Goal: Information Seeking & Learning: Learn about a topic

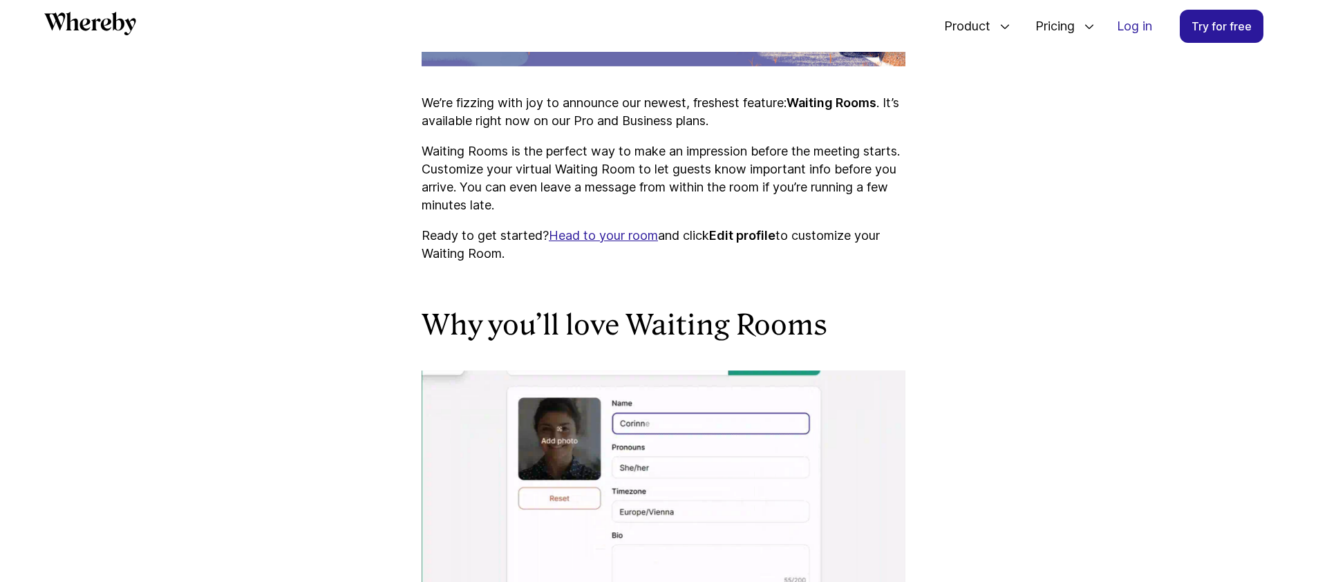
drag, startPoint x: 420, startPoint y: 216, endPoint x: 513, endPoint y: 252, distance: 99.3
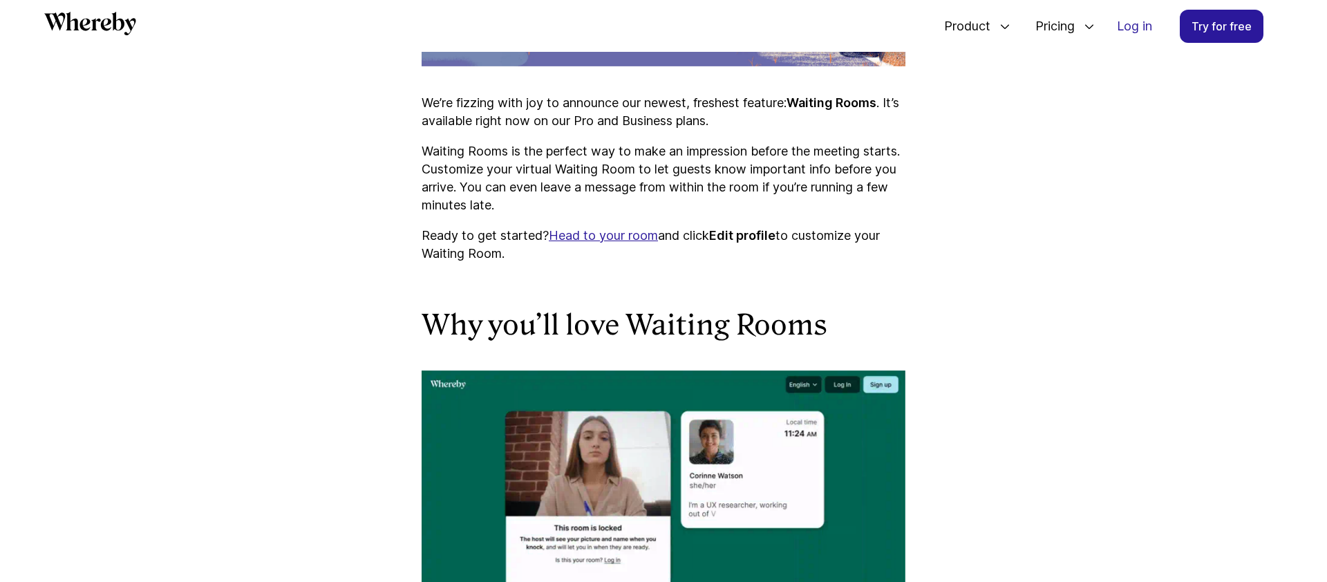
click at [554, 258] on p "Ready to get started? Head to your room and click Edit profile to customize you…" at bounding box center [664, 245] width 484 height 36
drag, startPoint x: 549, startPoint y: 256, endPoint x: 408, endPoint y: 201, distance: 152.1
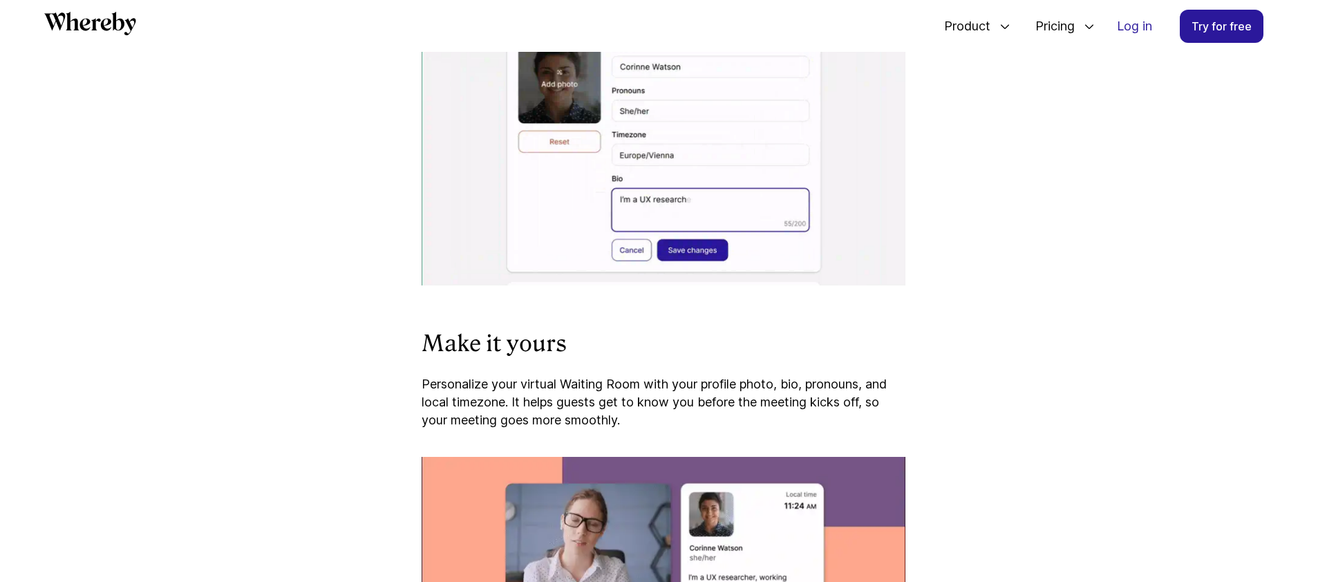
scroll to position [1383, 0]
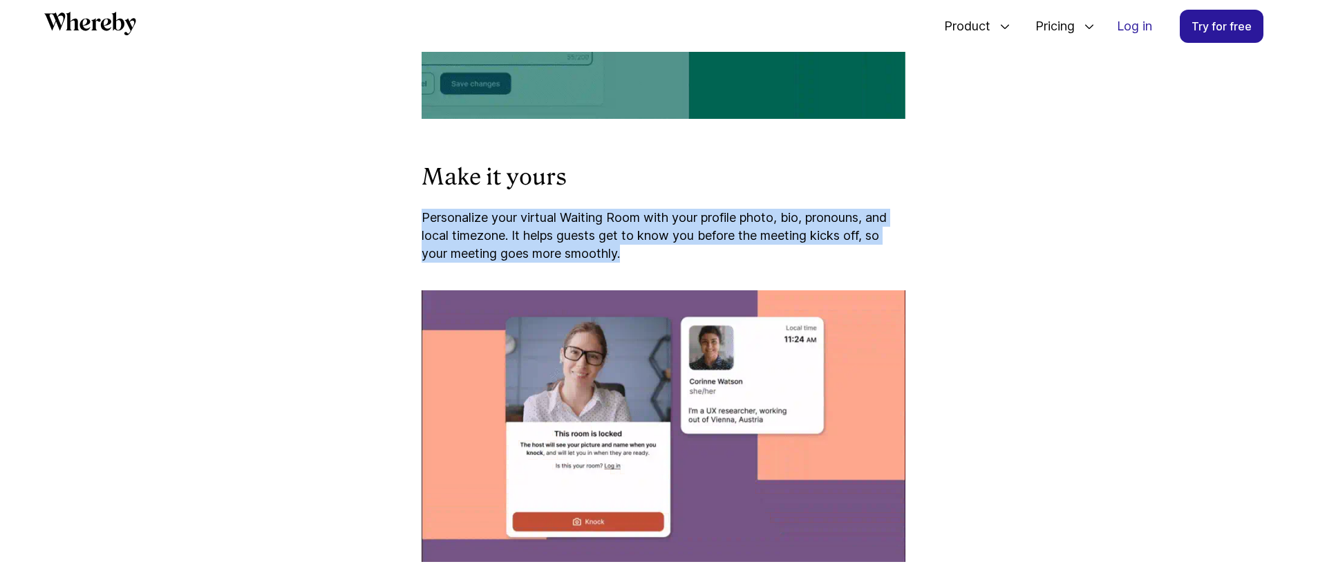
drag, startPoint x: 426, startPoint y: 218, endPoint x: 632, endPoint y: 254, distance: 209.7
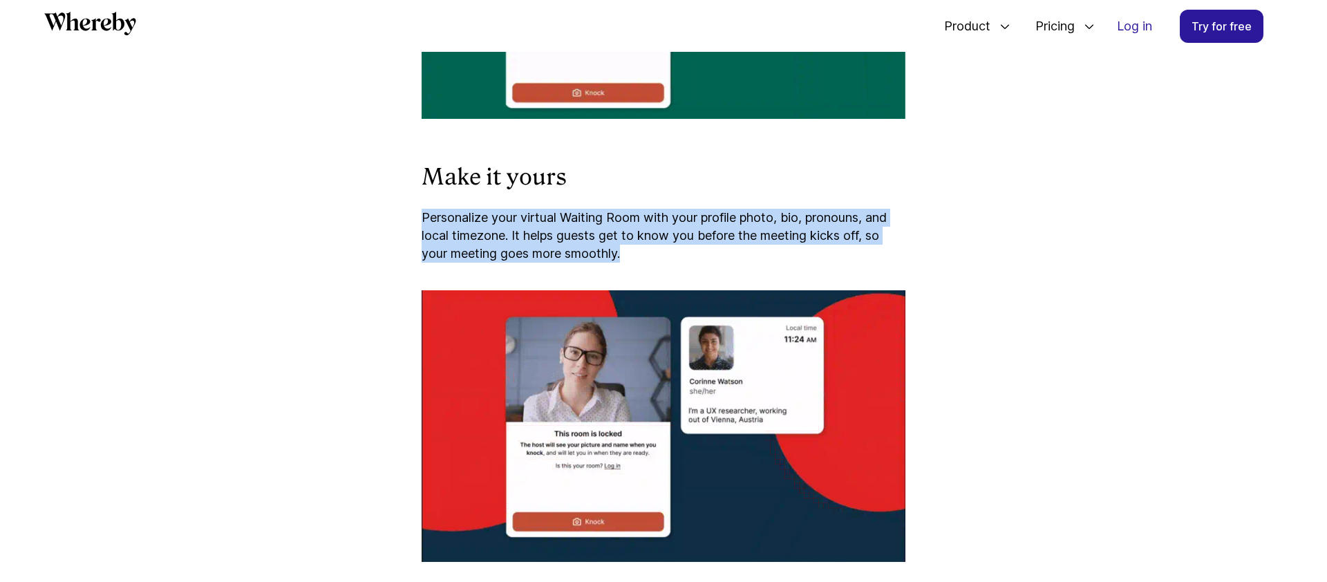
click at [632, 254] on article "Introducing Waiting Rooms: Make an Impression Before the Meeting Starts We’re f…" at bounding box center [663, 204] width 829 height 2711
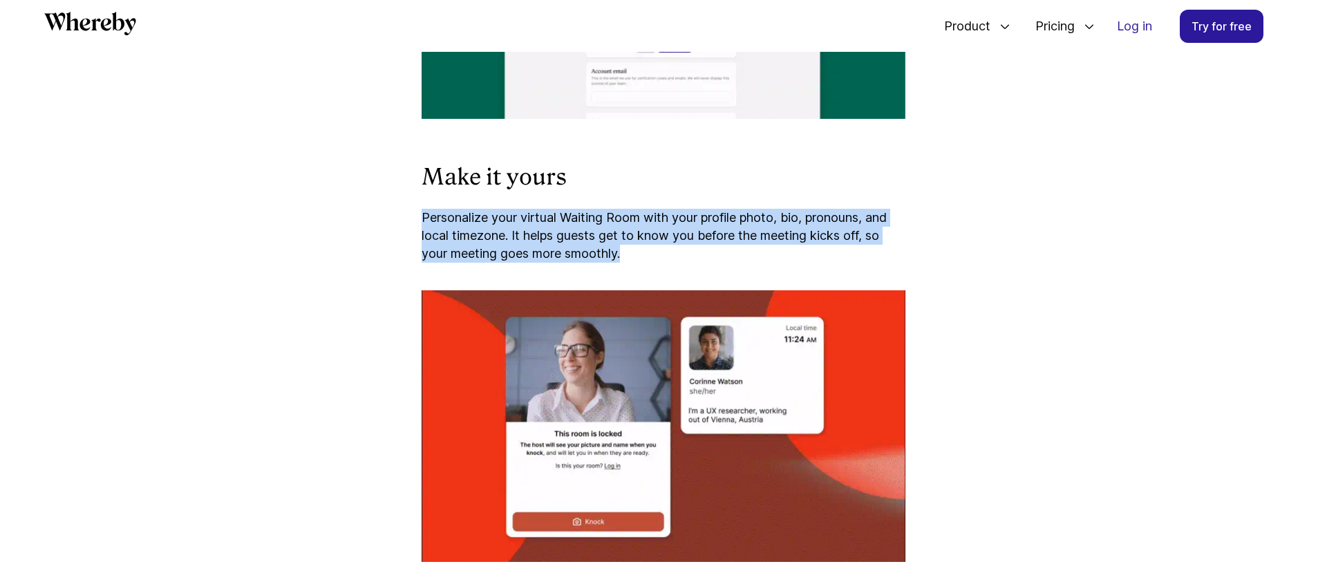
click at [641, 254] on p "Personalize your virtual Waiting Room with your profile photo, bio, pronouns, a…" at bounding box center [664, 236] width 484 height 54
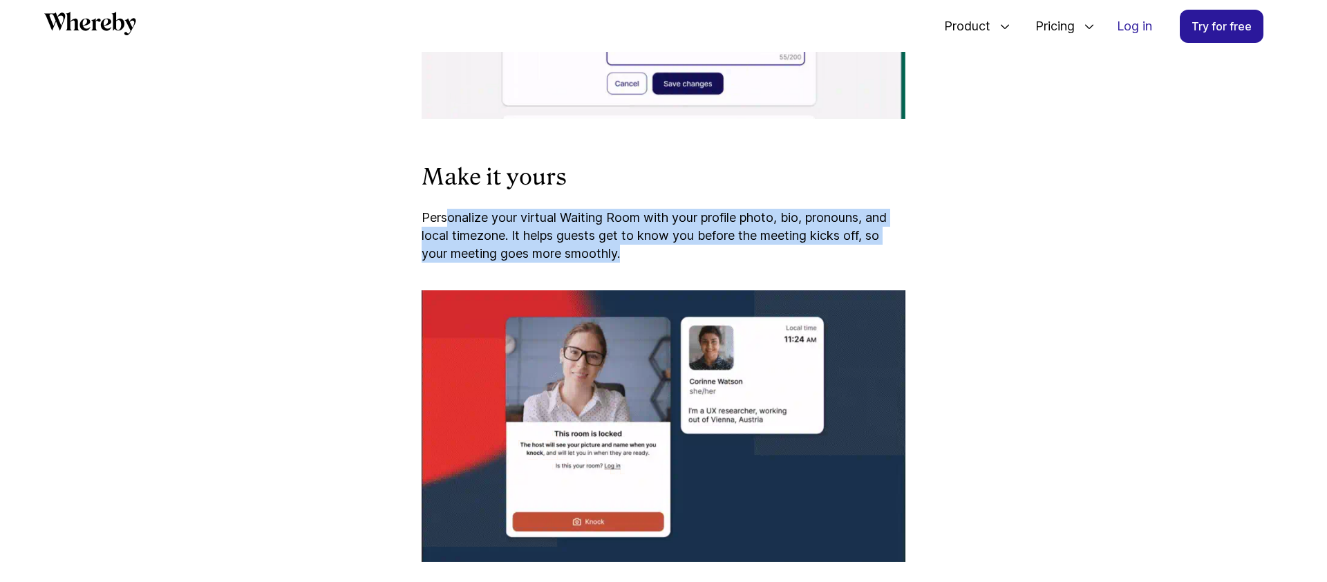
drag, startPoint x: 644, startPoint y: 255, endPoint x: 449, endPoint y: 216, distance: 199.5
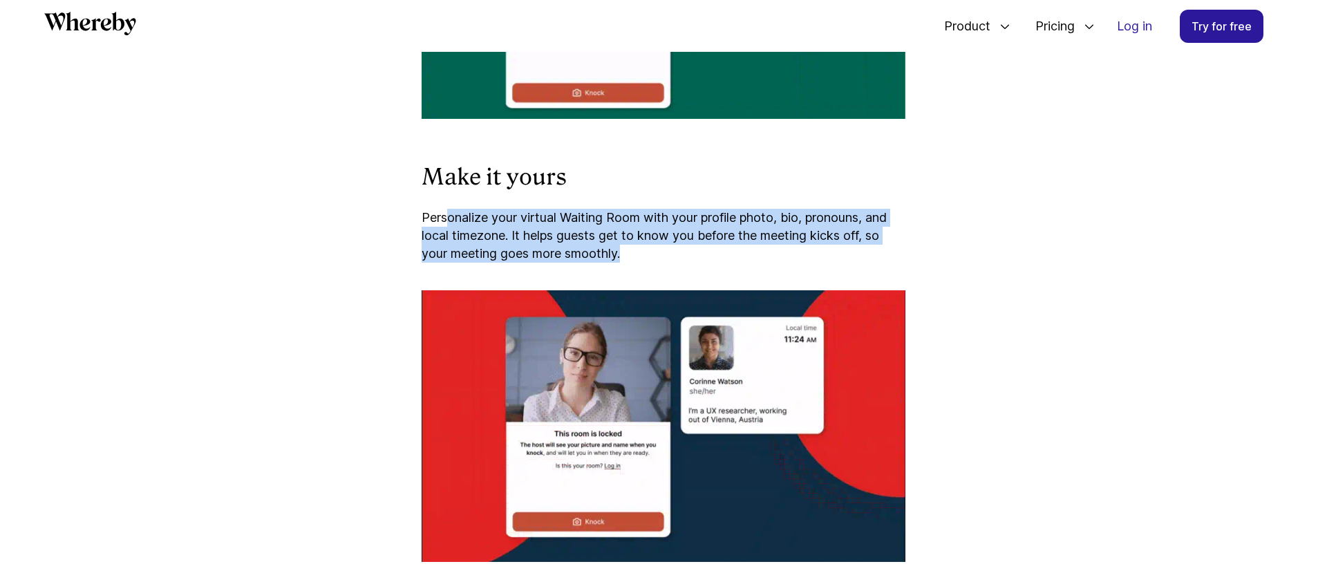
click at [449, 216] on p "Personalize your virtual Waiting Room with your profile photo, bio, pronouns, a…" at bounding box center [664, 236] width 484 height 54
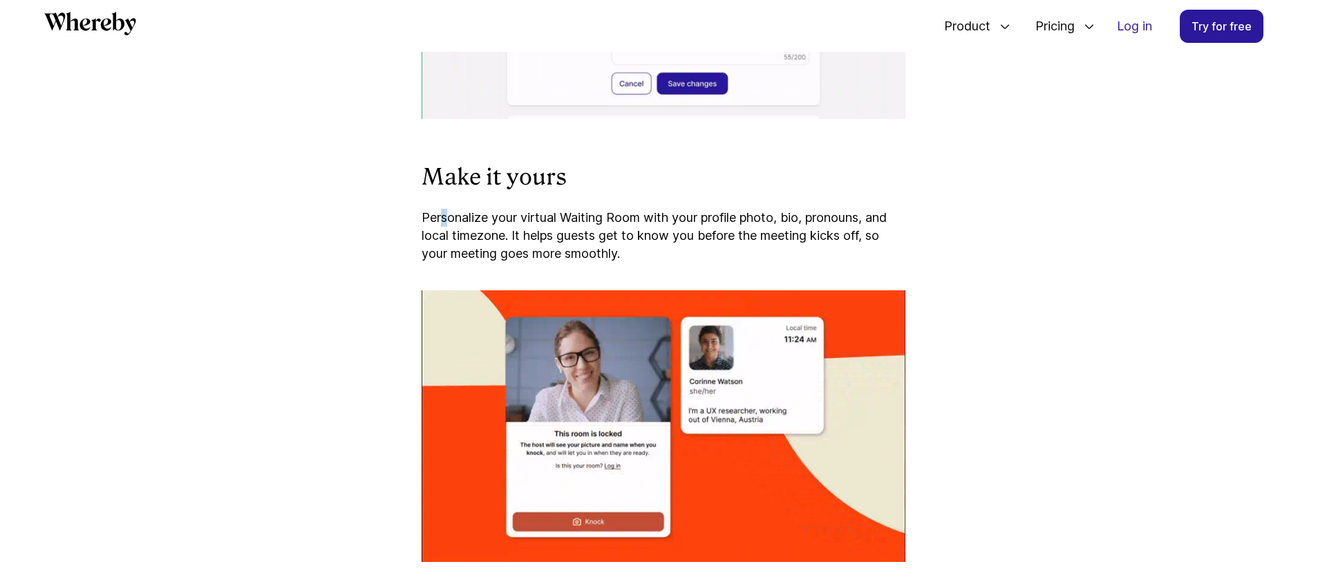
click at [443, 215] on p "Personalize your virtual Waiting Room with your profile photo, bio, pronouns, a…" at bounding box center [664, 236] width 484 height 54
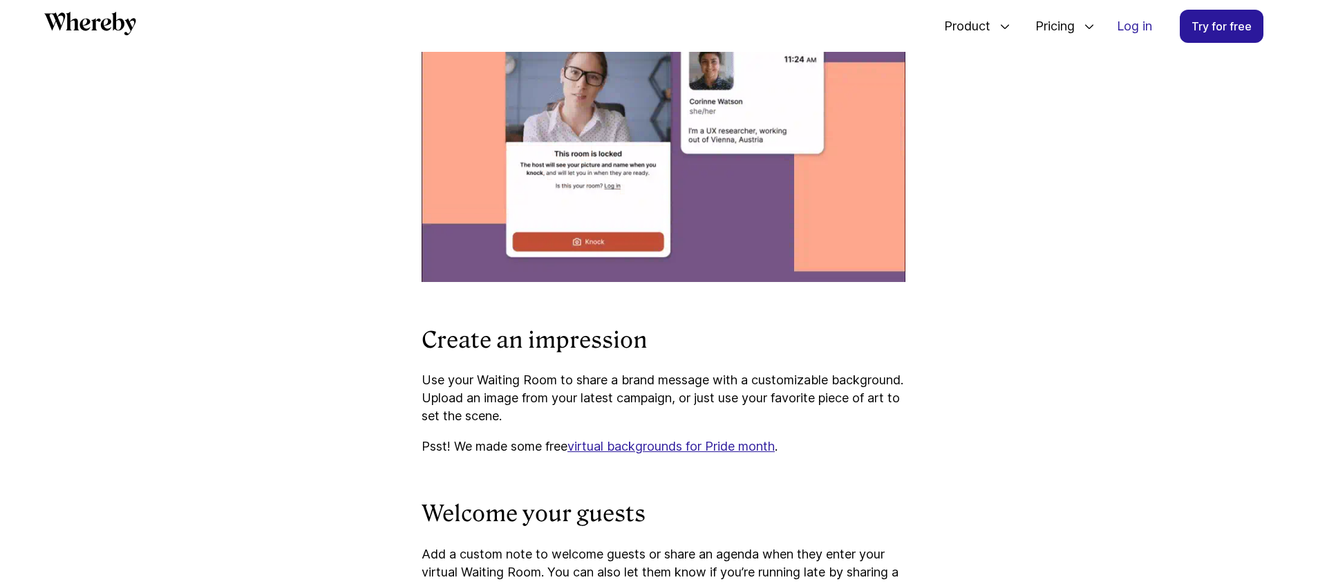
scroll to position [1841, 0]
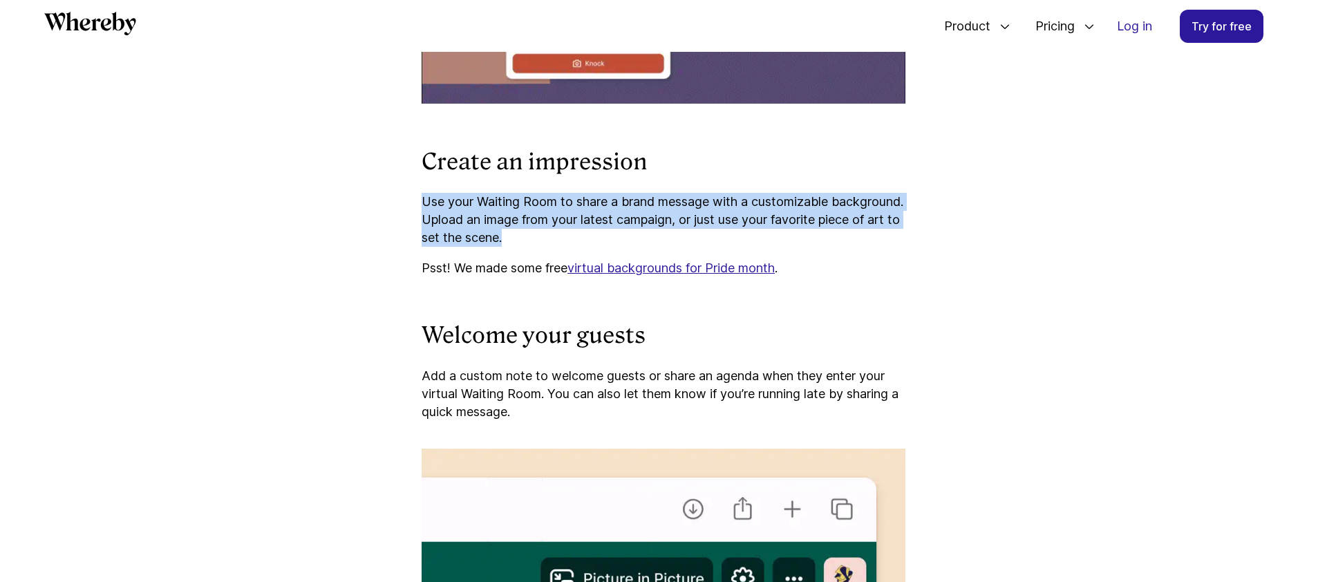
drag, startPoint x: 405, startPoint y: 196, endPoint x: 612, endPoint y: 232, distance: 209.6
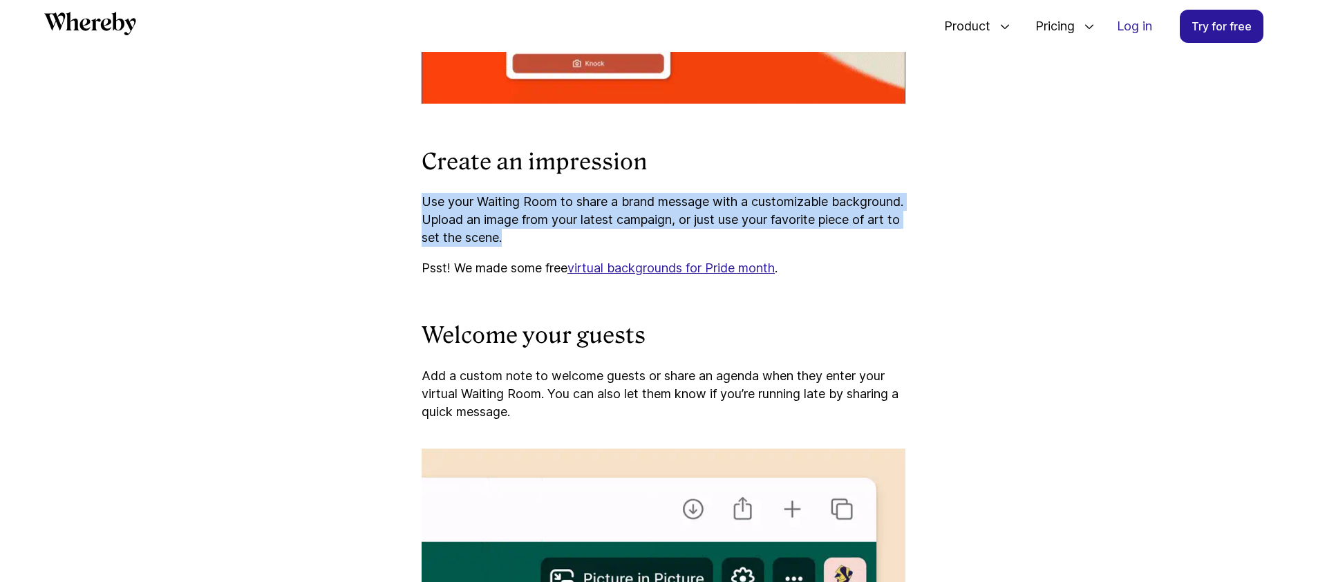
click at [612, 232] on p "Use your Waiting Room to share a brand message with a customizable background. …" at bounding box center [664, 220] width 484 height 54
drag, startPoint x: 496, startPoint y: 212, endPoint x: 413, endPoint y: 198, distance: 84.2
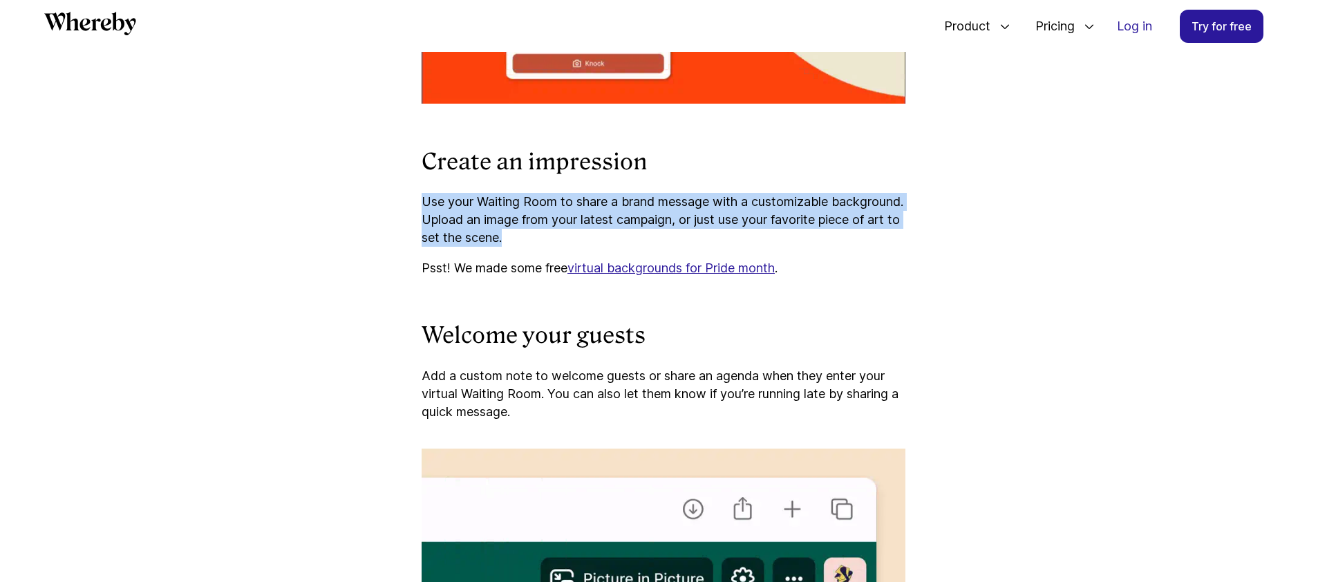
drag, startPoint x: 406, startPoint y: 196, endPoint x: 596, endPoint y: 230, distance: 192.4
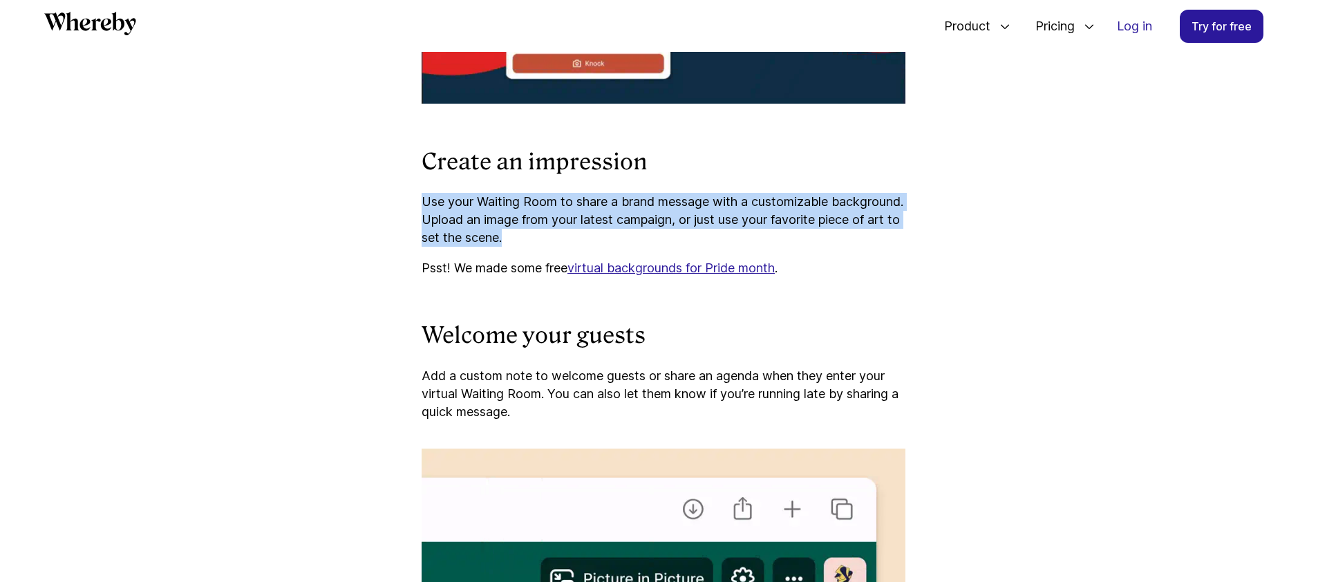
click at [597, 230] on p "Use your Waiting Room to share a brand message with a customizable background. …" at bounding box center [664, 220] width 484 height 54
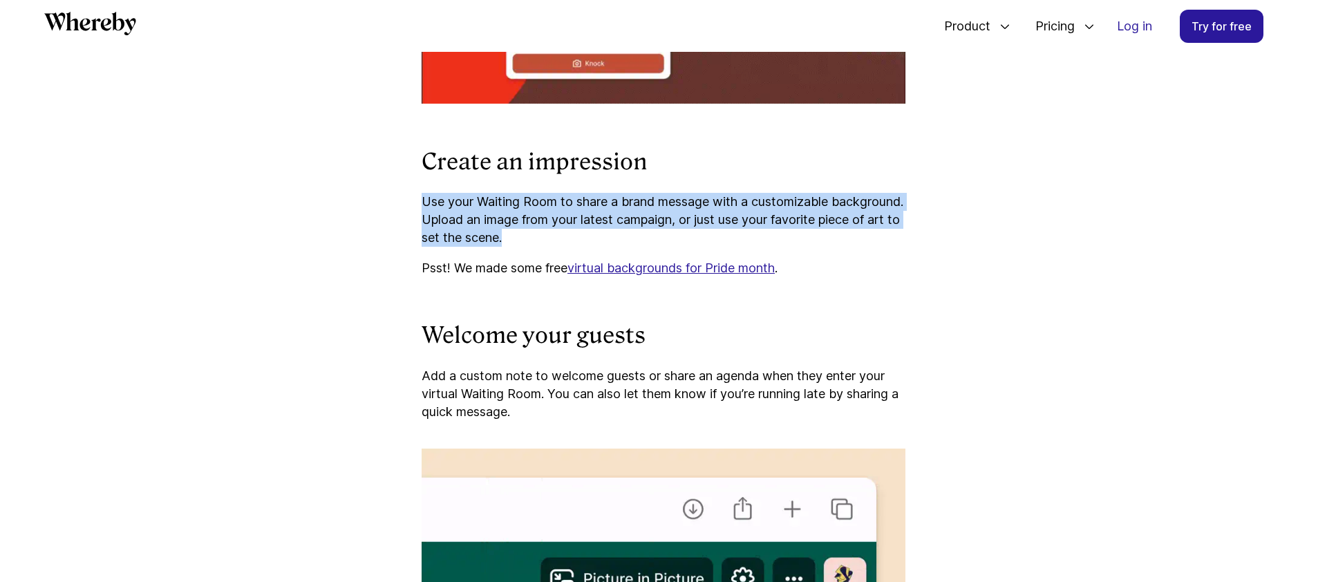
drag, startPoint x: 629, startPoint y: 234, endPoint x: 406, endPoint y: 198, distance: 226.0
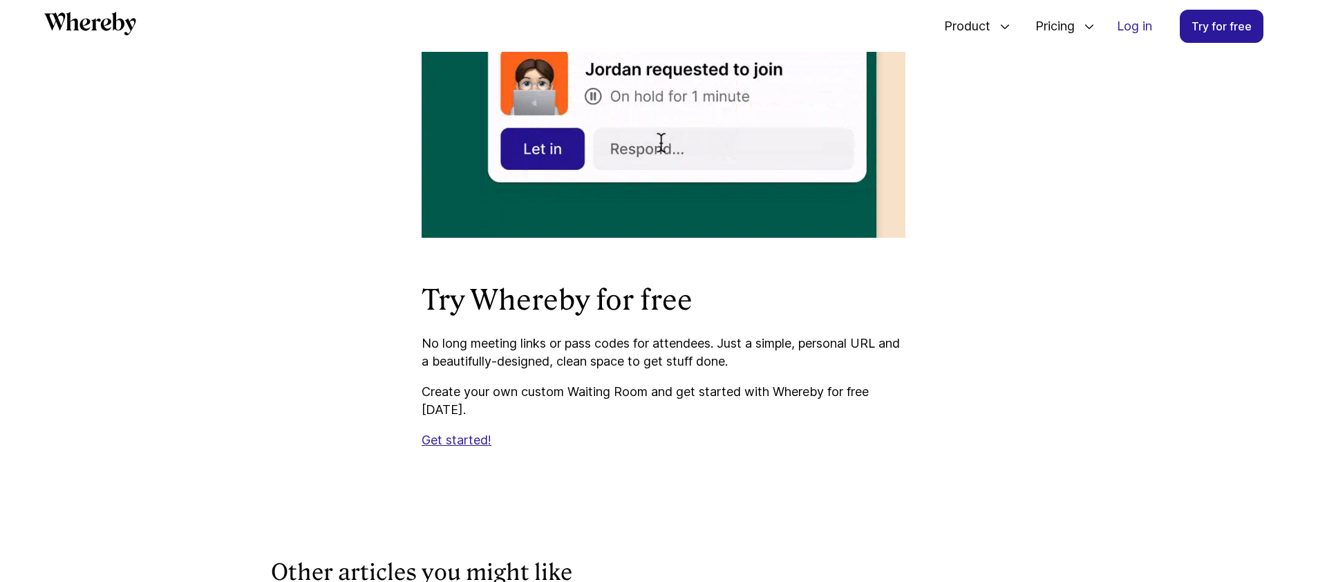
scroll to position [2493, 0]
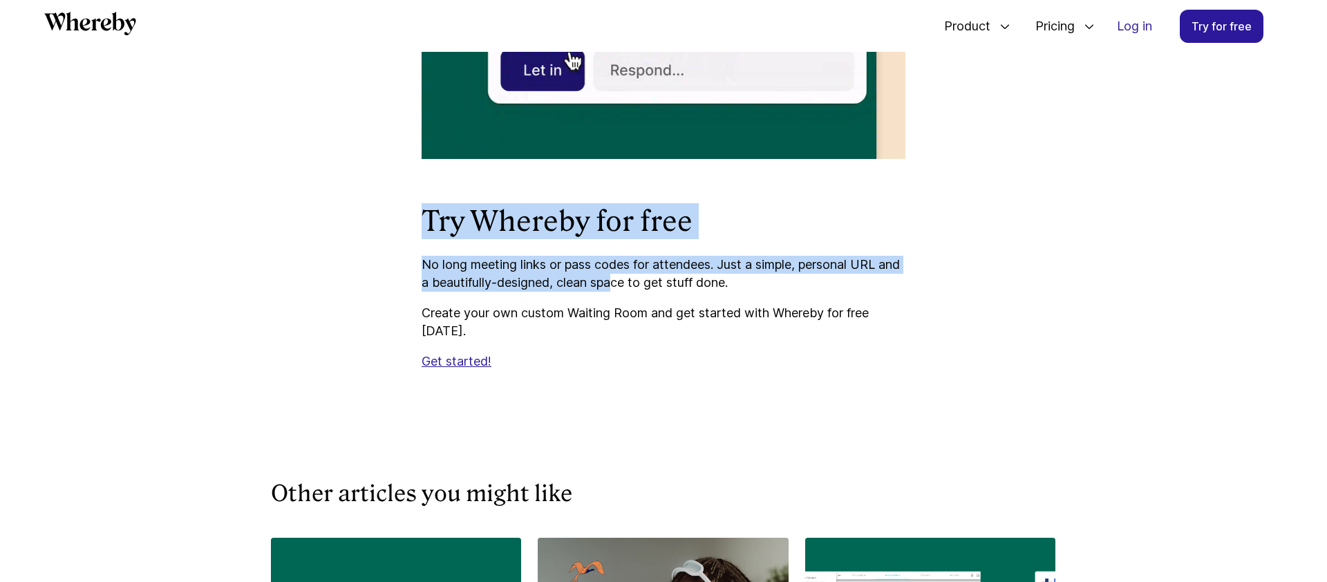
drag, startPoint x: 401, startPoint y: 211, endPoint x: 644, endPoint y: 292, distance: 256.3
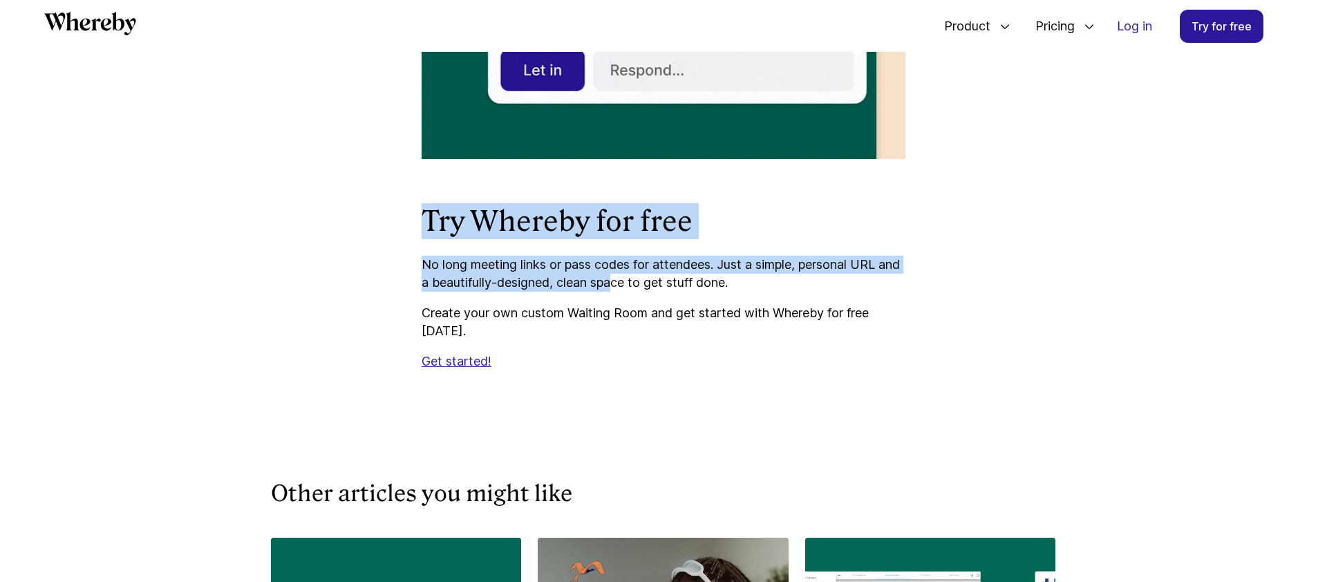
drag, startPoint x: 670, startPoint y: 297, endPoint x: 419, endPoint y: 233, distance: 259.6
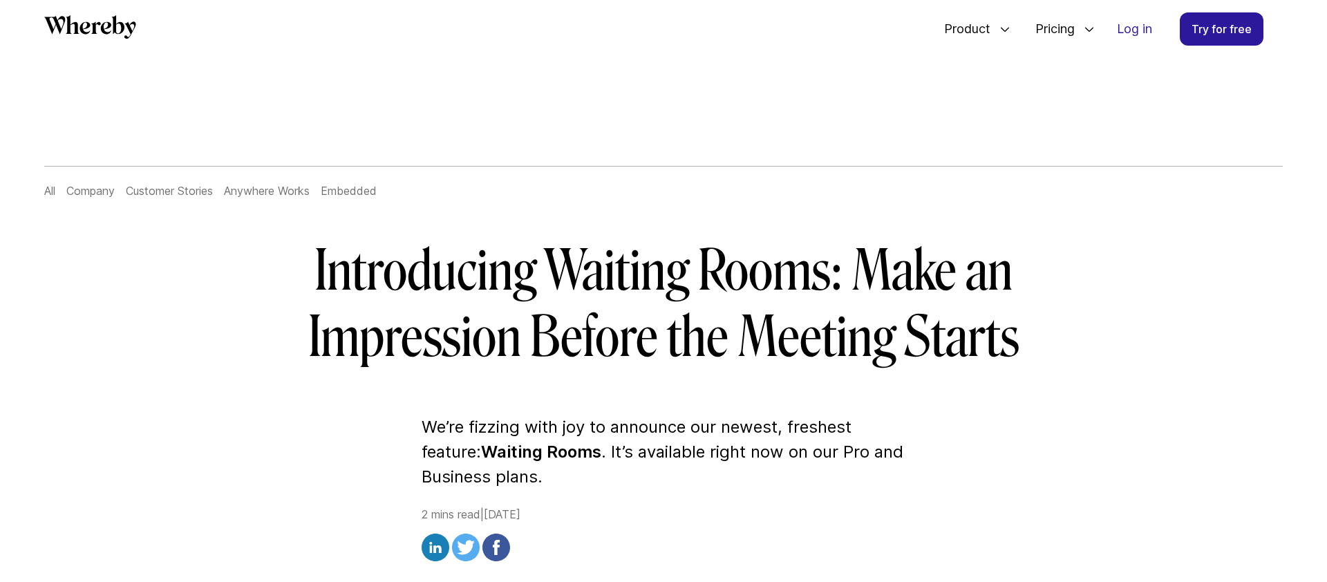
scroll to position [1, 0]
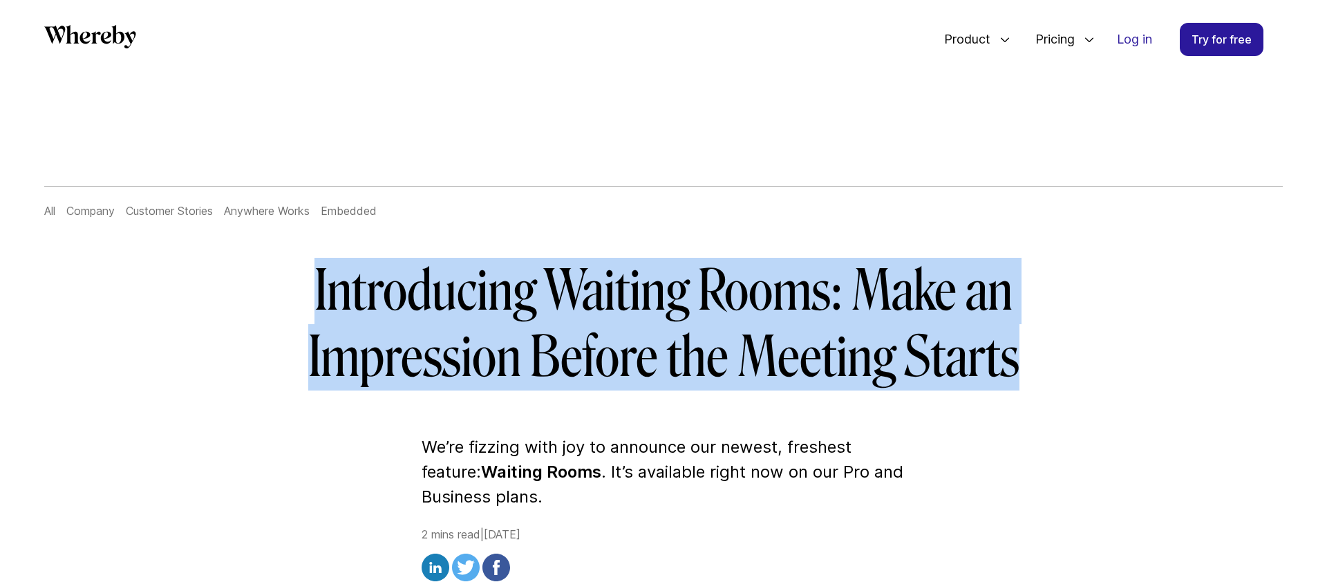
drag, startPoint x: 279, startPoint y: 271, endPoint x: 1015, endPoint y: 365, distance: 742.7
click at [1015, 365] on h1 "Introducing Waiting Rooms: Make an Impression Before the Meeting Starts" at bounding box center [663, 324] width 796 height 133
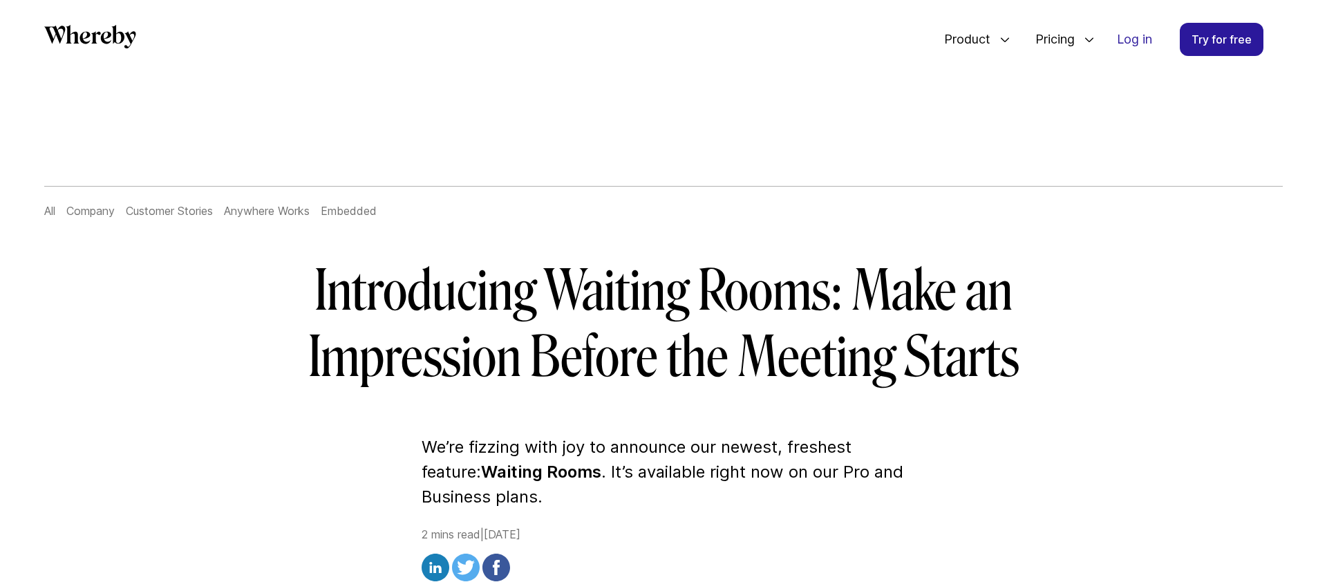
click at [1018, 364] on h1 "Introducing Waiting Rooms: Make an Impression Before the Meeting Starts" at bounding box center [663, 324] width 796 height 133
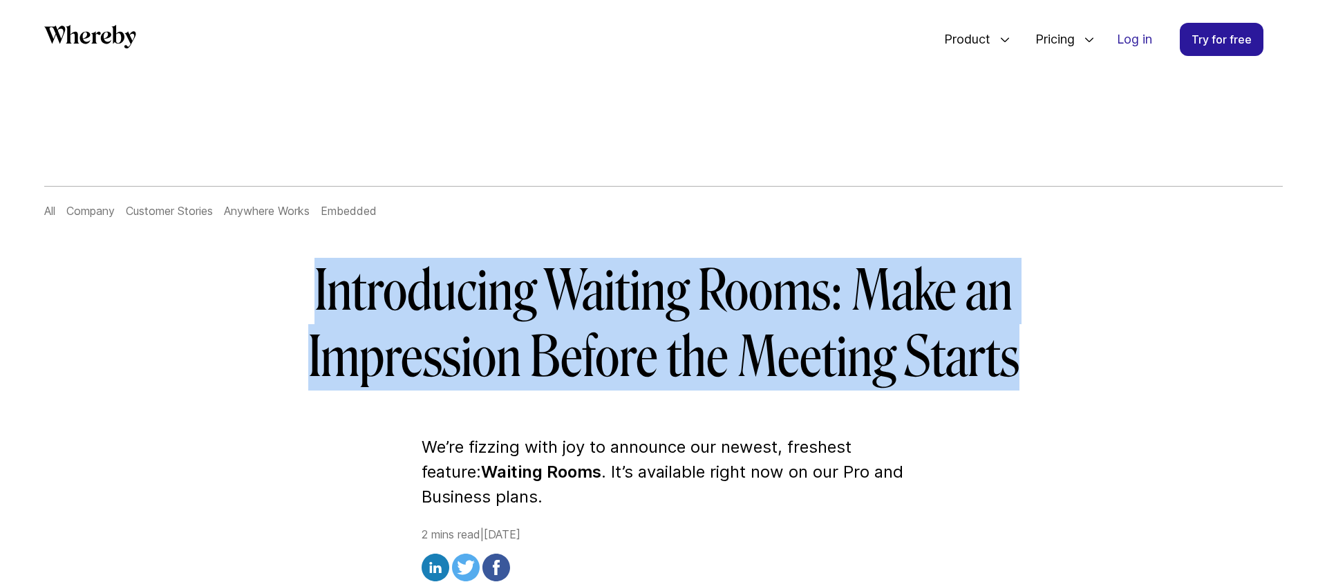
drag, startPoint x: 935, startPoint y: 352, endPoint x: 240, endPoint y: 267, distance: 700.3
drag, startPoint x: 270, startPoint y: 269, endPoint x: 1135, endPoint y: 348, distance: 868.9
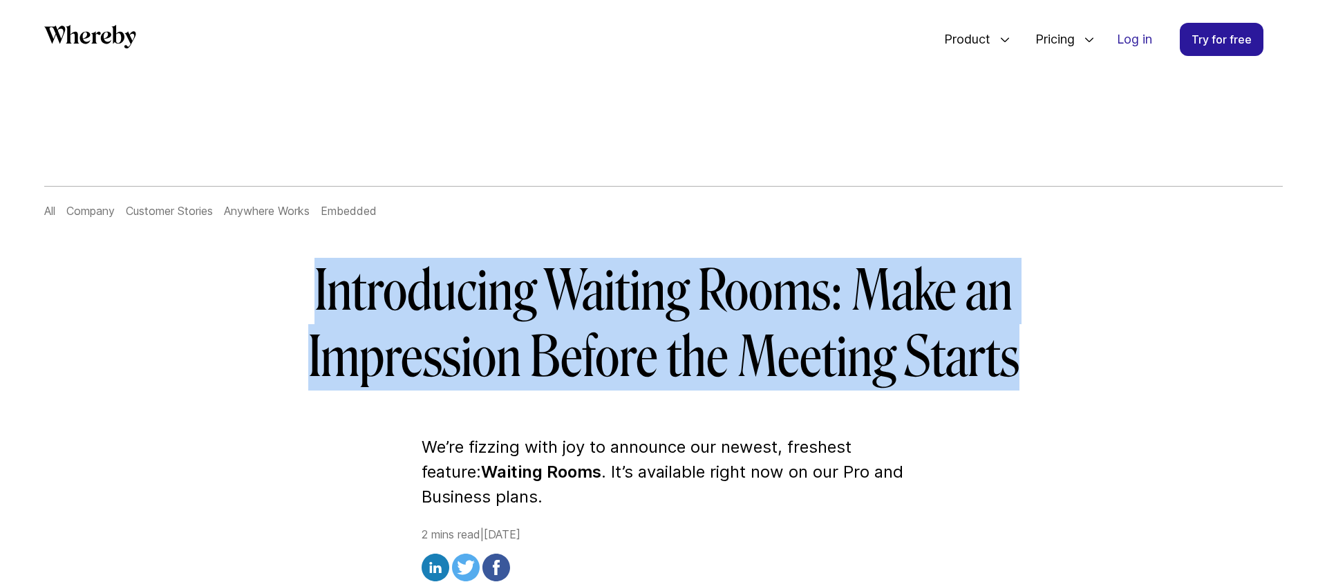
drag, startPoint x: 1037, startPoint y: 339, endPoint x: 301, endPoint y: 276, distance: 738.6
click at [301, 276] on h1 "Introducing Waiting Rooms: Make an Impression Before the Meeting Starts" at bounding box center [663, 324] width 796 height 133
drag, startPoint x: 301, startPoint y: 276, endPoint x: 1087, endPoint y: 337, distance: 788.8
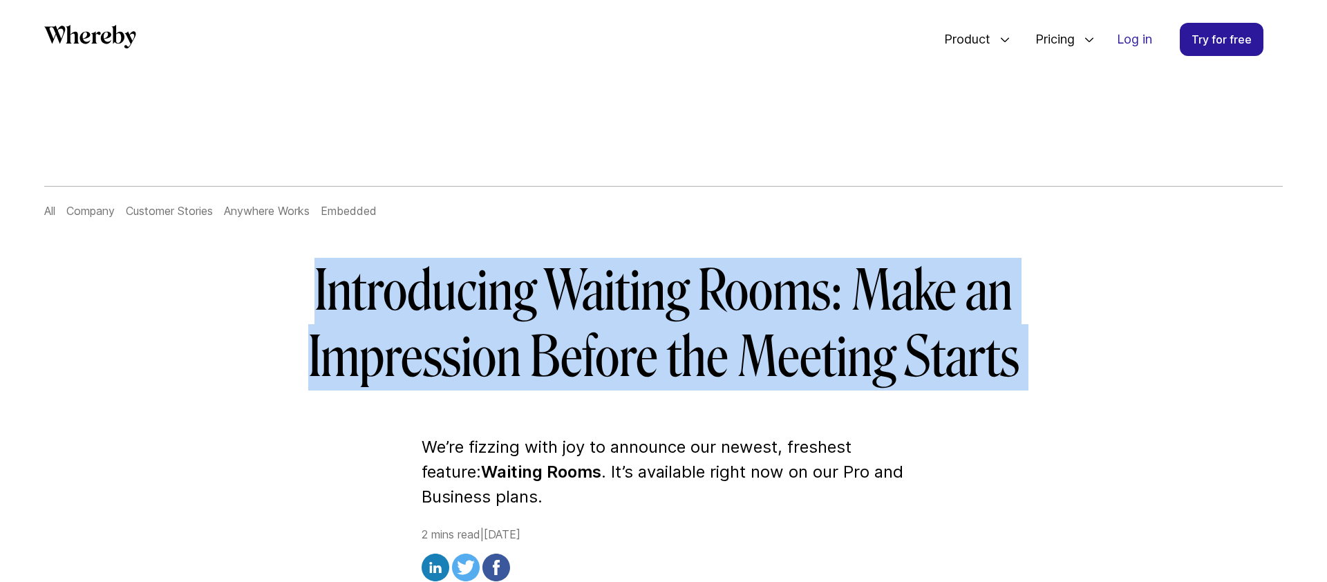
drag, startPoint x: 1084, startPoint y: 339, endPoint x: 304, endPoint y: 274, distance: 782.9
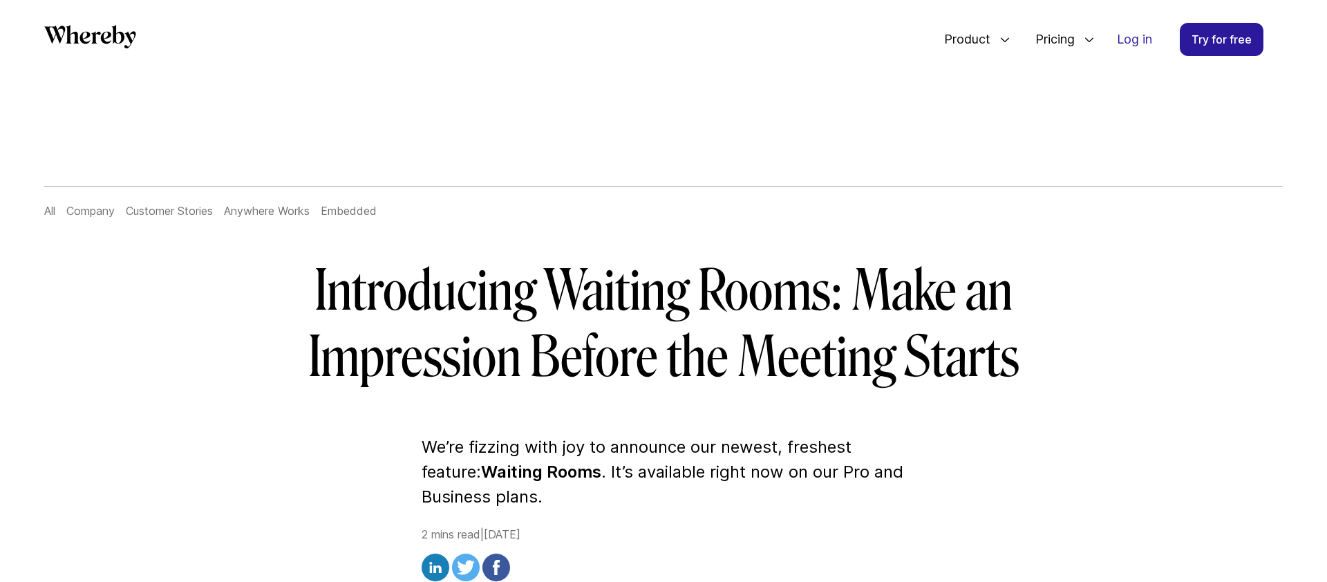
drag, startPoint x: 304, startPoint y: 274, endPoint x: 294, endPoint y: 274, distance: 10.4
click at [303, 274] on h1 "Introducing Waiting Rooms: Make an Impression Before the Meeting Starts" at bounding box center [663, 324] width 796 height 133
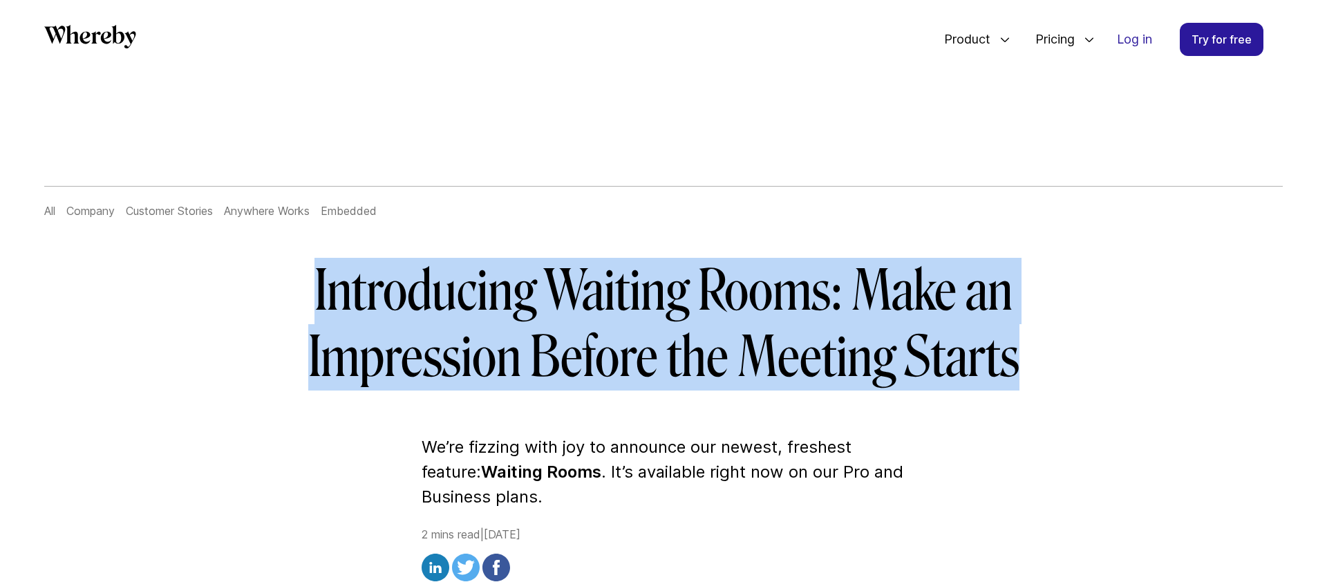
drag, startPoint x: 294, startPoint y: 274, endPoint x: 1063, endPoint y: 364, distance: 774.3
drag, startPoint x: 1044, startPoint y: 359, endPoint x: 303, endPoint y: 279, distance: 745.2
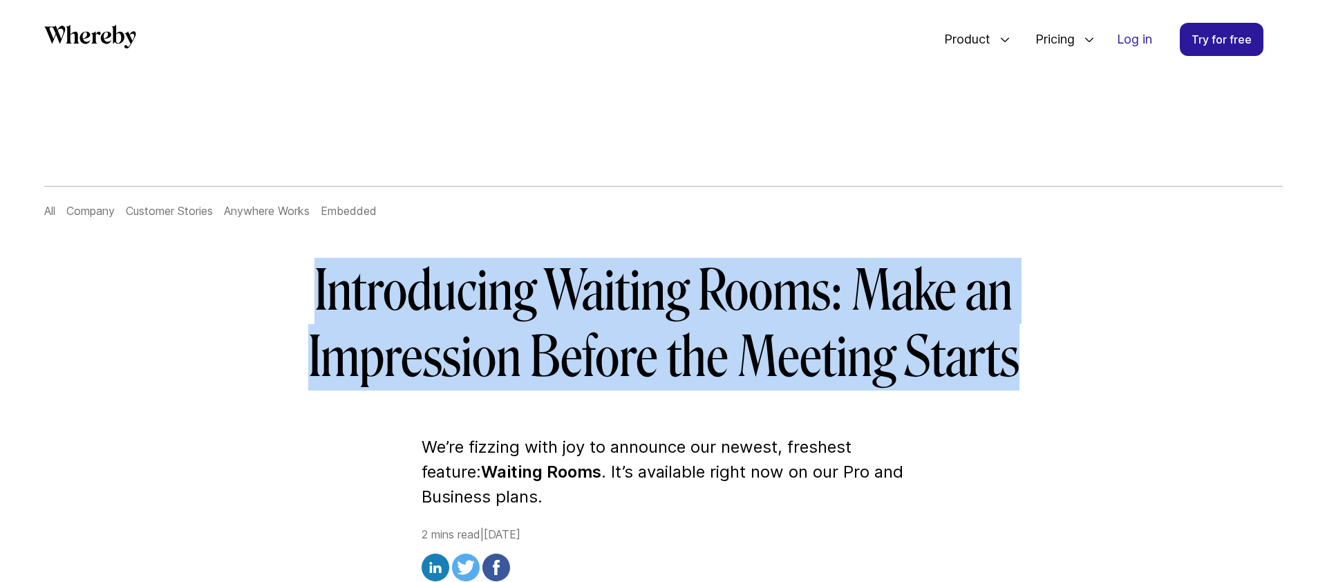
click at [303, 279] on h1 "Introducing Waiting Rooms: Make an Impression Before the Meeting Starts" at bounding box center [663, 324] width 796 height 133
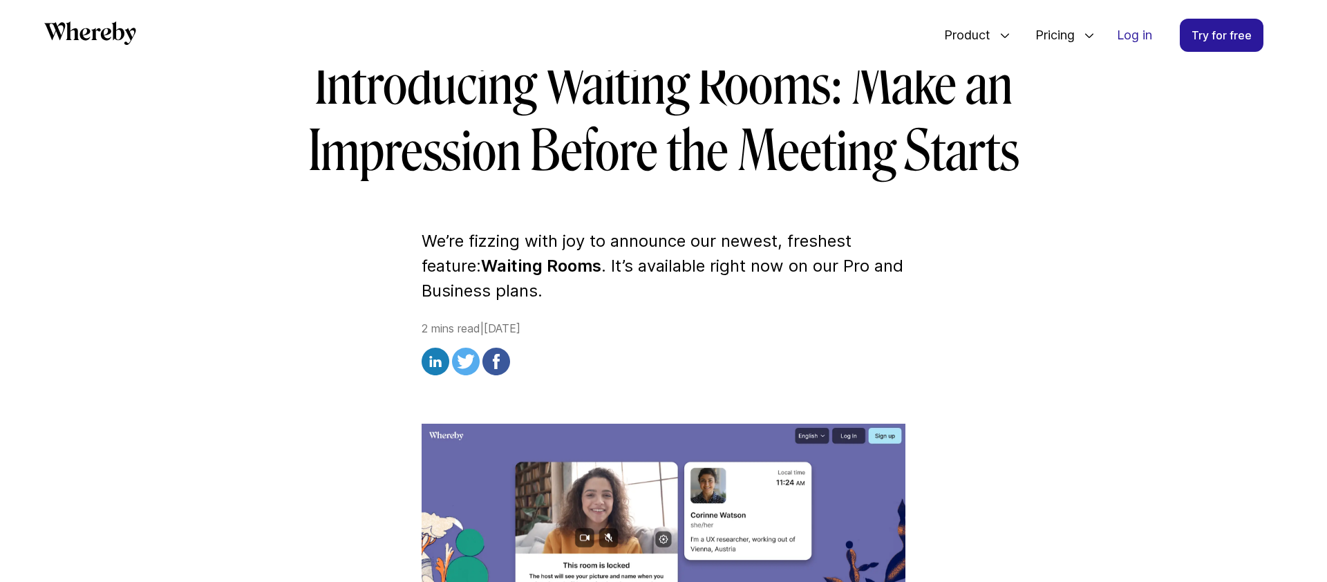
scroll to position [199, 0]
